Goal: Task Accomplishment & Management: Use online tool/utility

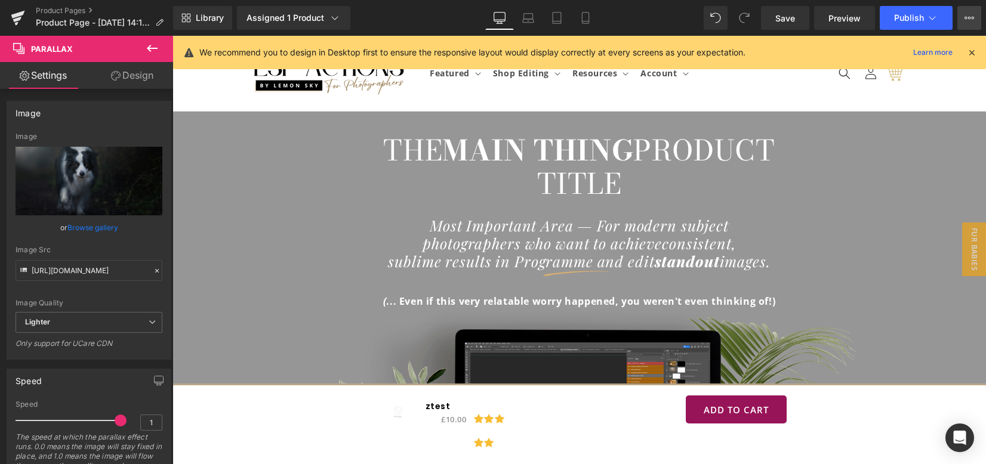
click at [788, 20] on span "Save" at bounding box center [785, 18] width 20 height 13
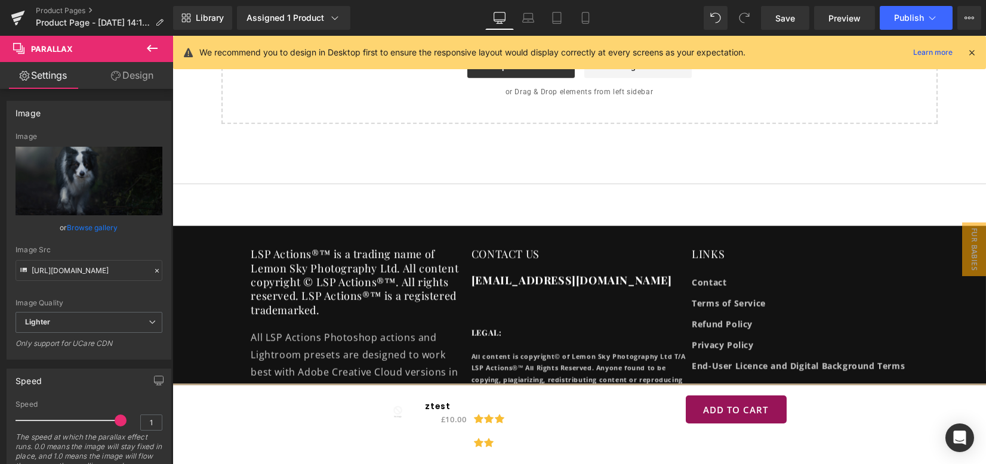
scroll to position [7904, 0]
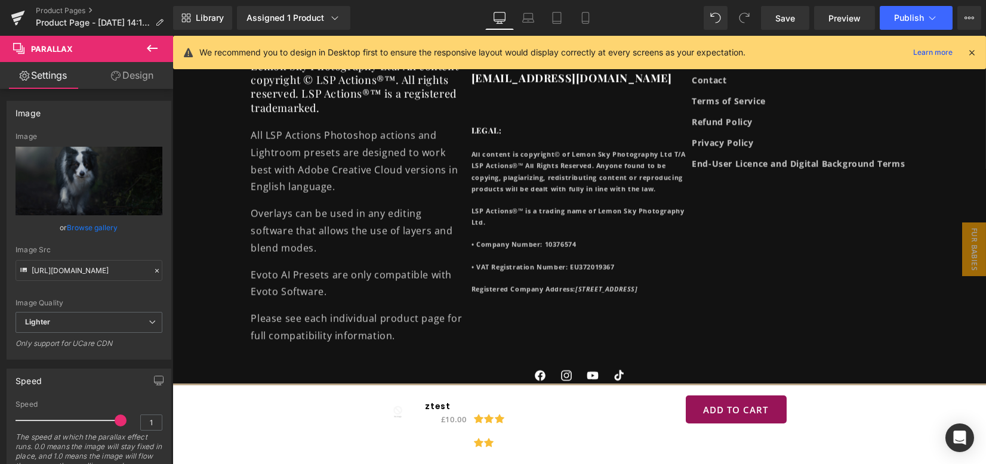
scroll to position [6471, 0]
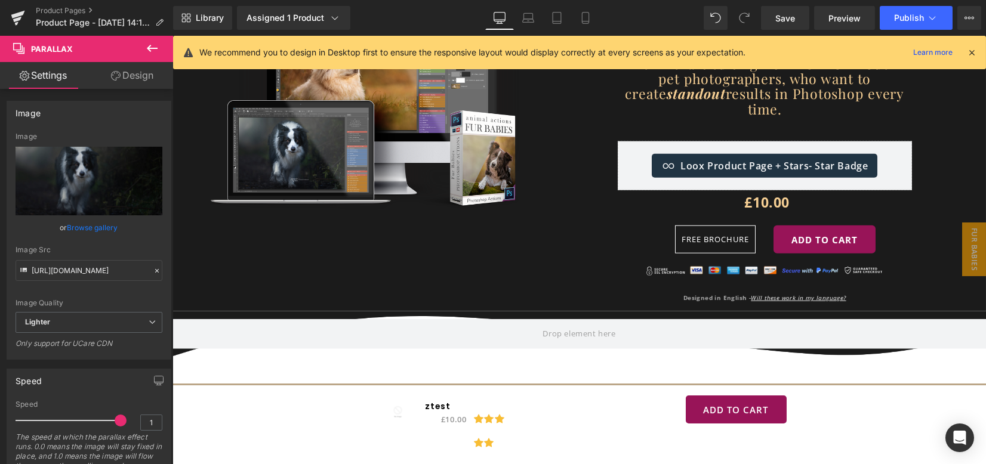
scroll to position [6471, 0]
